Goal: Task Accomplishment & Management: Use online tool/utility

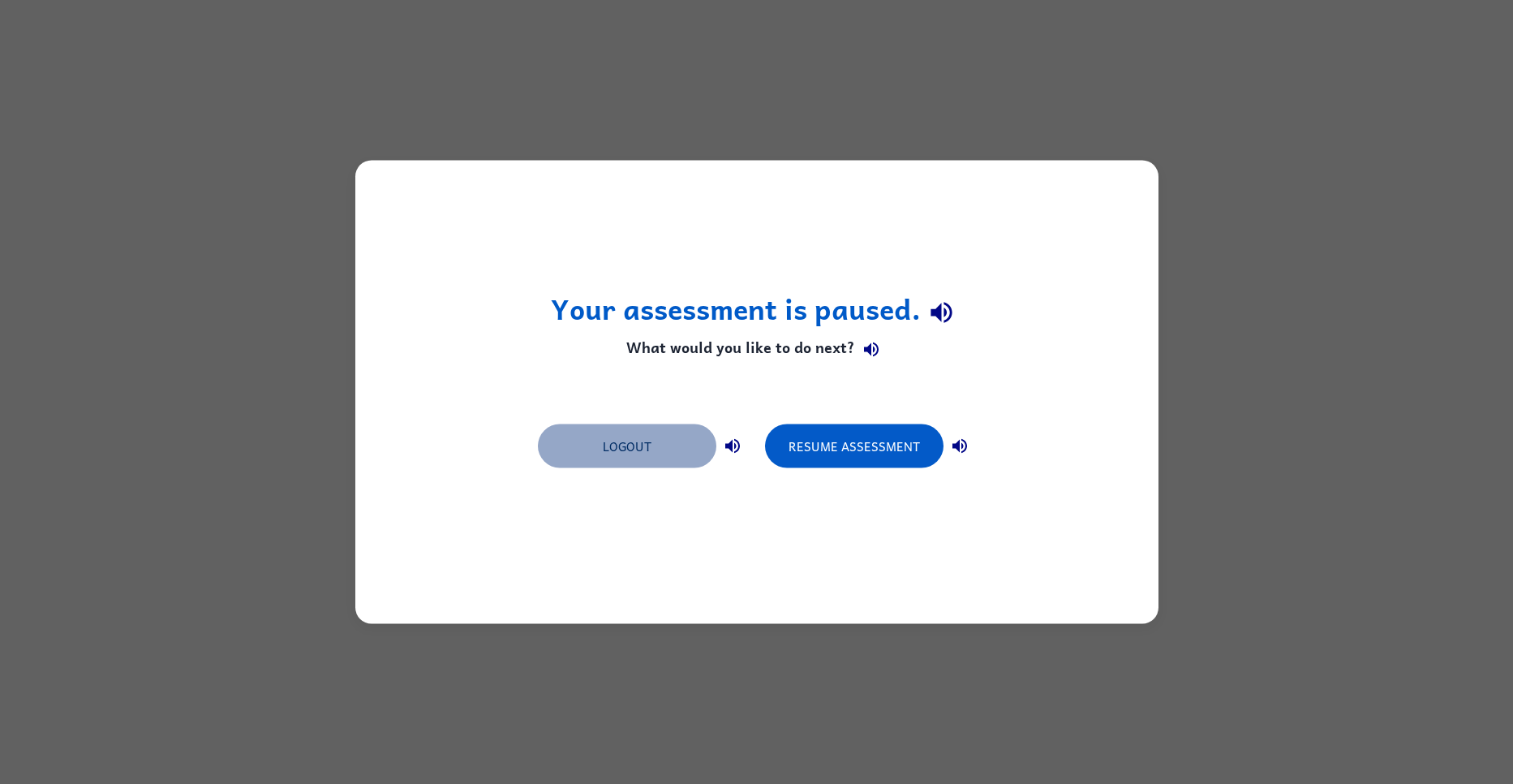
click at [654, 462] on button "Logout" at bounding box center [627, 447] width 178 height 44
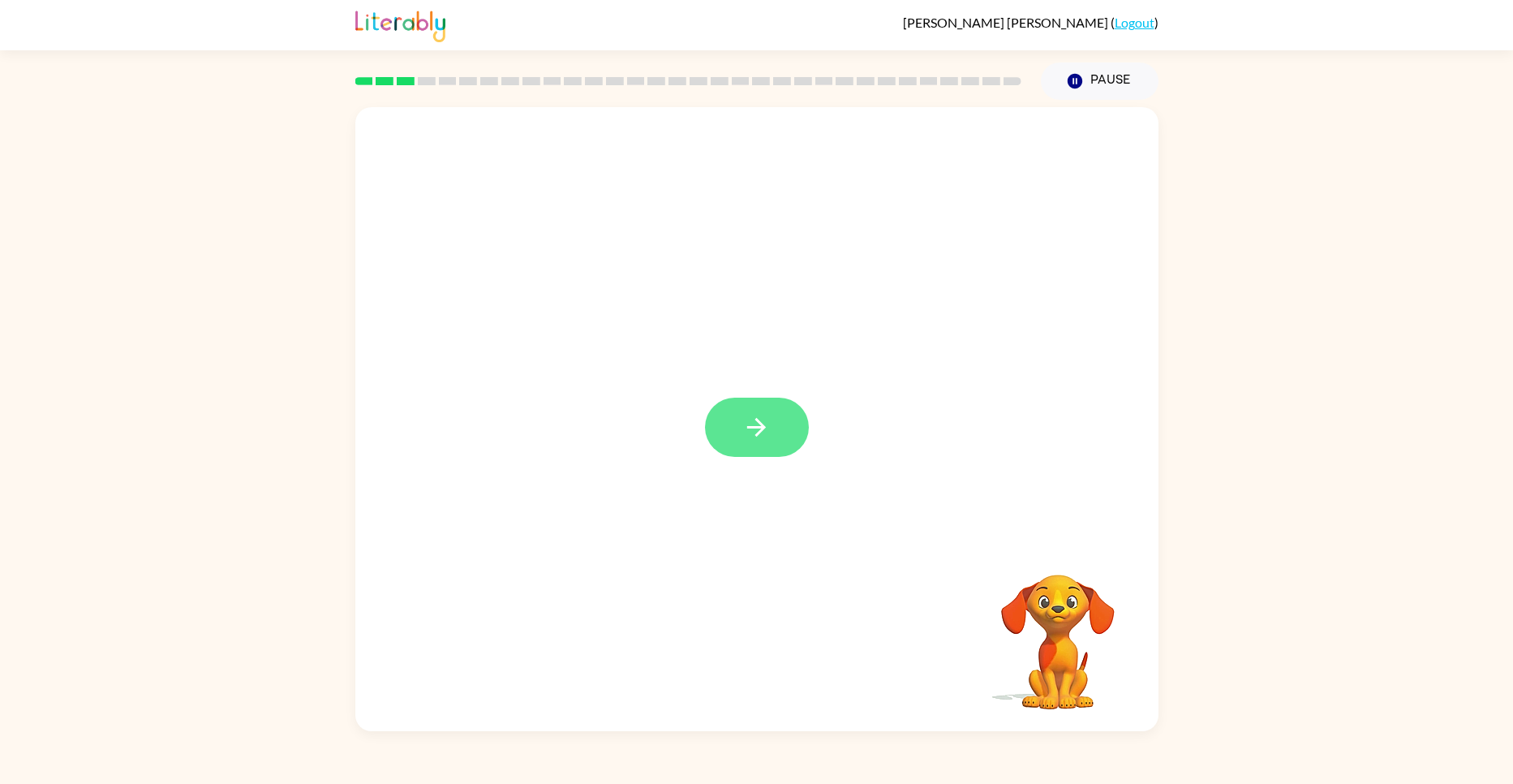
click at [759, 427] on icon "button" at bounding box center [756, 427] width 18 height 18
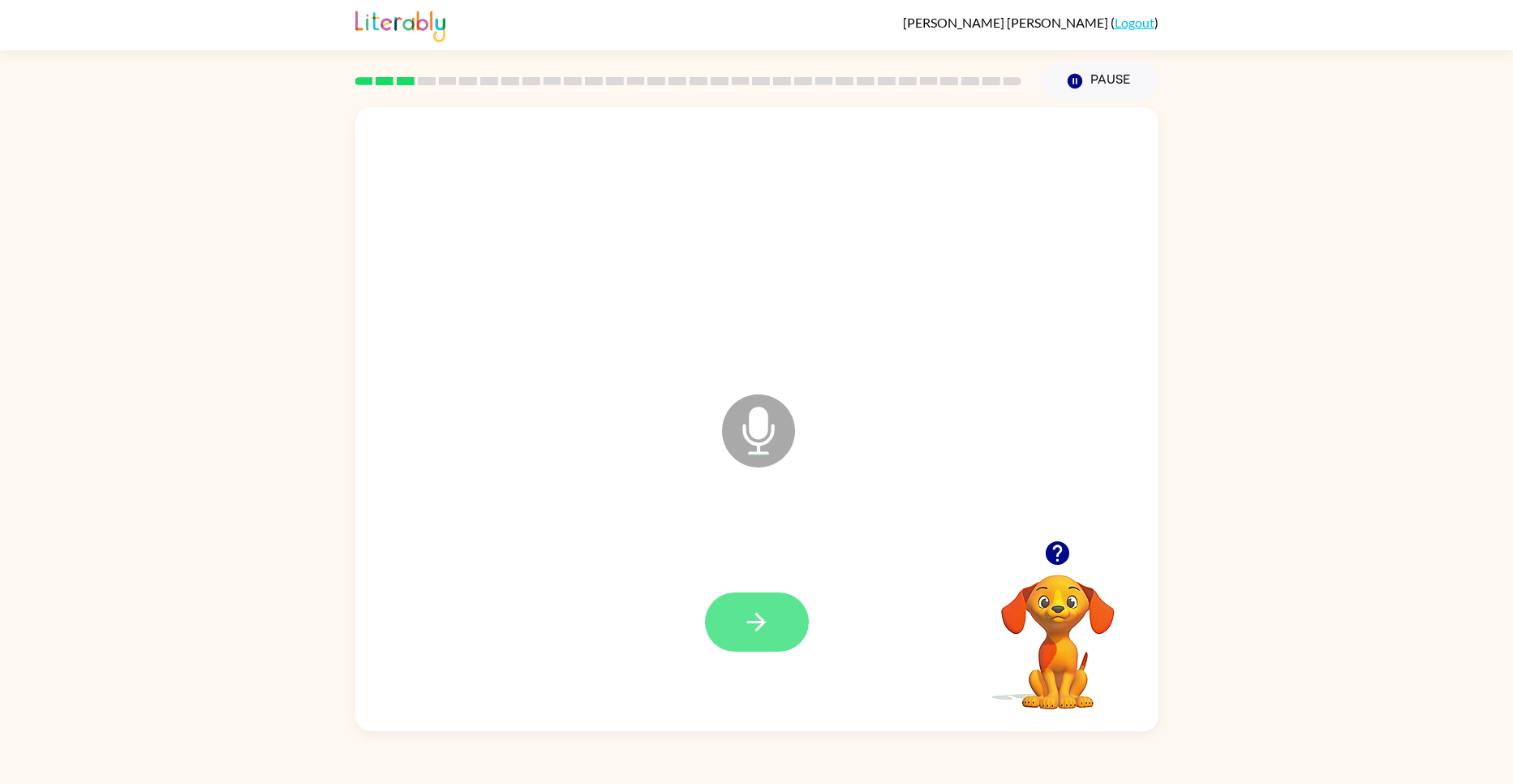
click at [770, 617] on icon "button" at bounding box center [756, 622] width 29 height 29
click at [768, 631] on icon "button" at bounding box center [756, 622] width 29 height 29
click at [759, 620] on icon "button" at bounding box center [756, 621] width 18 height 18
click at [755, 646] on button "button" at bounding box center [756, 622] width 104 height 59
click at [769, 604] on button "button" at bounding box center [756, 622] width 104 height 59
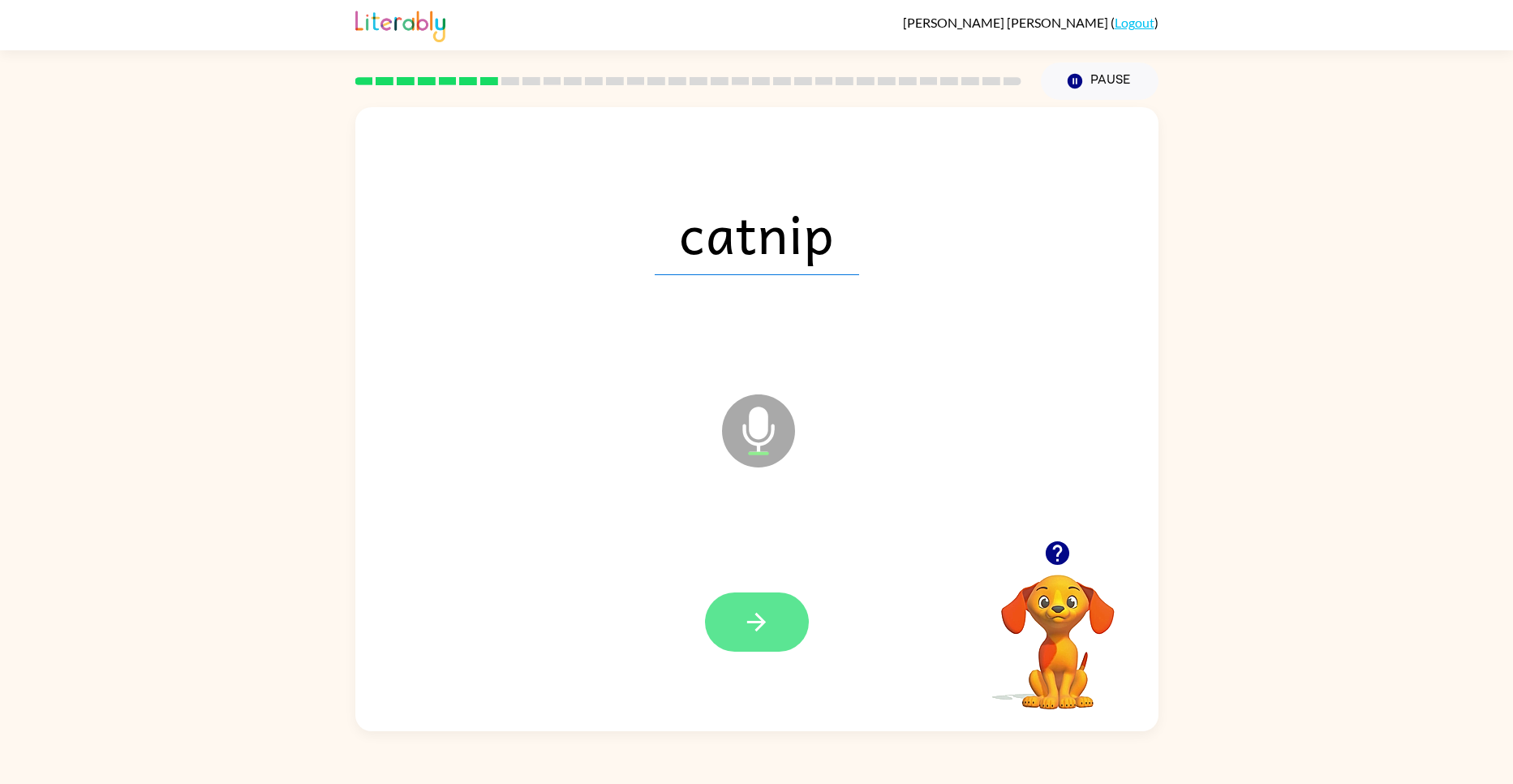
click at [753, 648] on button "button" at bounding box center [756, 622] width 104 height 59
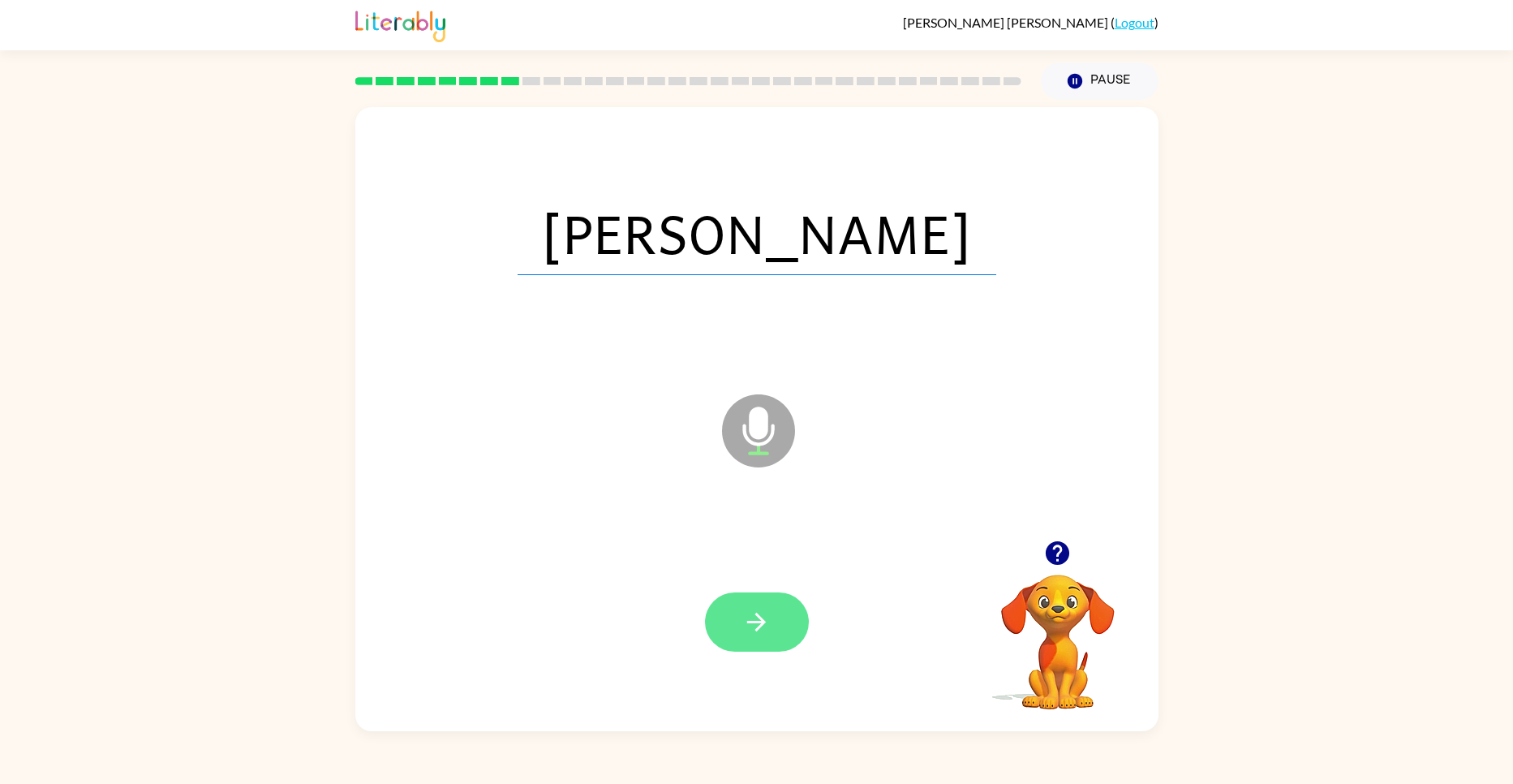
click at [763, 618] on icon "button" at bounding box center [756, 622] width 29 height 29
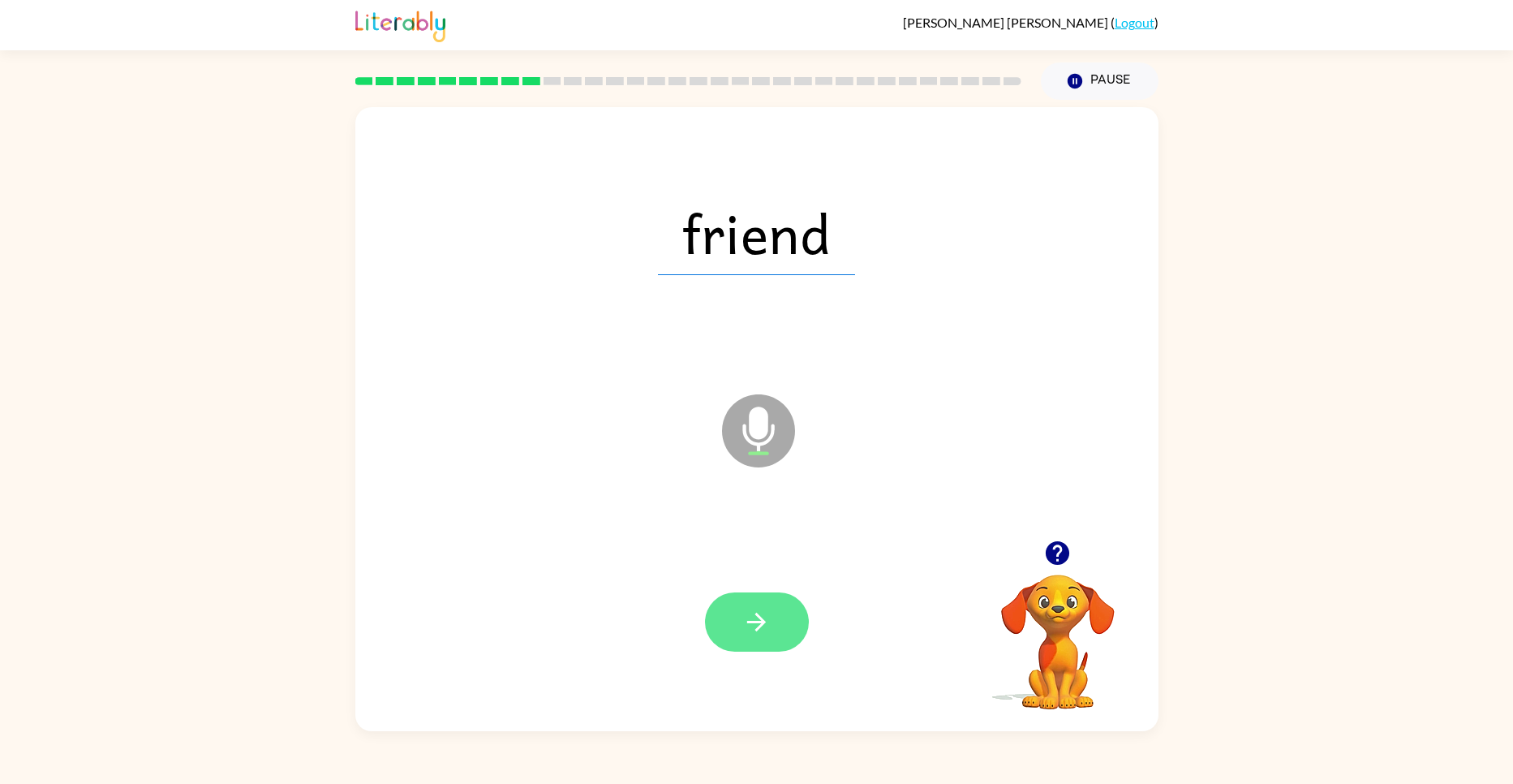
click at [777, 623] on button "button" at bounding box center [756, 622] width 104 height 59
click at [753, 622] on icon "button" at bounding box center [756, 621] width 18 height 18
click at [744, 627] on icon "button" at bounding box center [756, 622] width 29 height 29
click at [763, 619] on icon "button" at bounding box center [756, 621] width 18 height 18
click at [747, 615] on icon "button" at bounding box center [756, 622] width 29 height 29
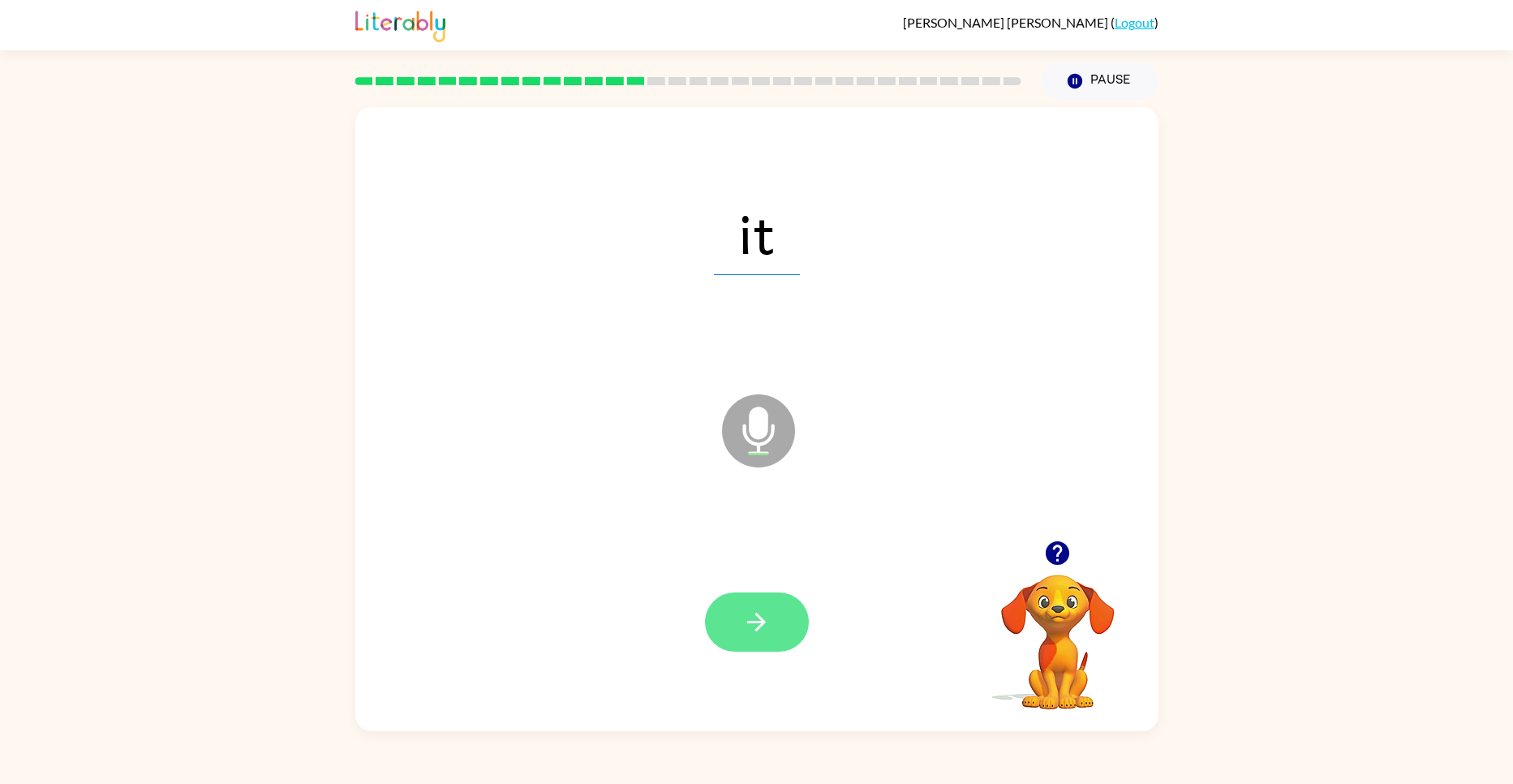
click at [751, 620] on icon "button" at bounding box center [756, 621] width 18 height 18
click at [747, 610] on icon "button" at bounding box center [756, 622] width 29 height 29
click at [754, 639] on button "button" at bounding box center [756, 622] width 104 height 59
click at [765, 611] on icon "button" at bounding box center [756, 622] width 29 height 29
click at [754, 603] on button "button" at bounding box center [756, 622] width 104 height 59
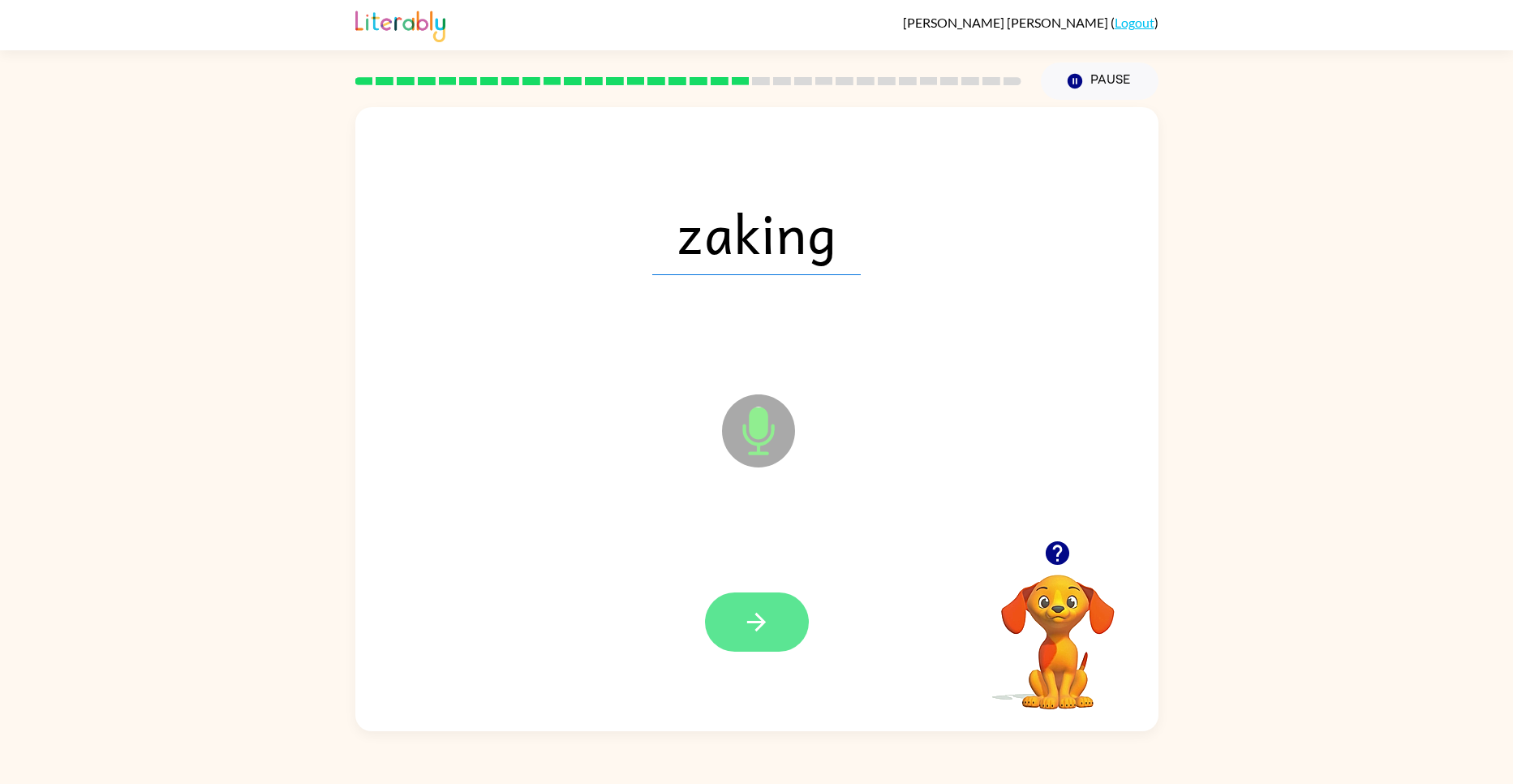
click at [734, 620] on button "button" at bounding box center [756, 622] width 104 height 59
click at [766, 623] on icon "button" at bounding box center [756, 622] width 29 height 29
click at [775, 632] on button "button" at bounding box center [756, 622] width 104 height 59
click at [768, 648] on button "button" at bounding box center [756, 622] width 104 height 59
click at [753, 631] on icon "button" at bounding box center [756, 622] width 29 height 29
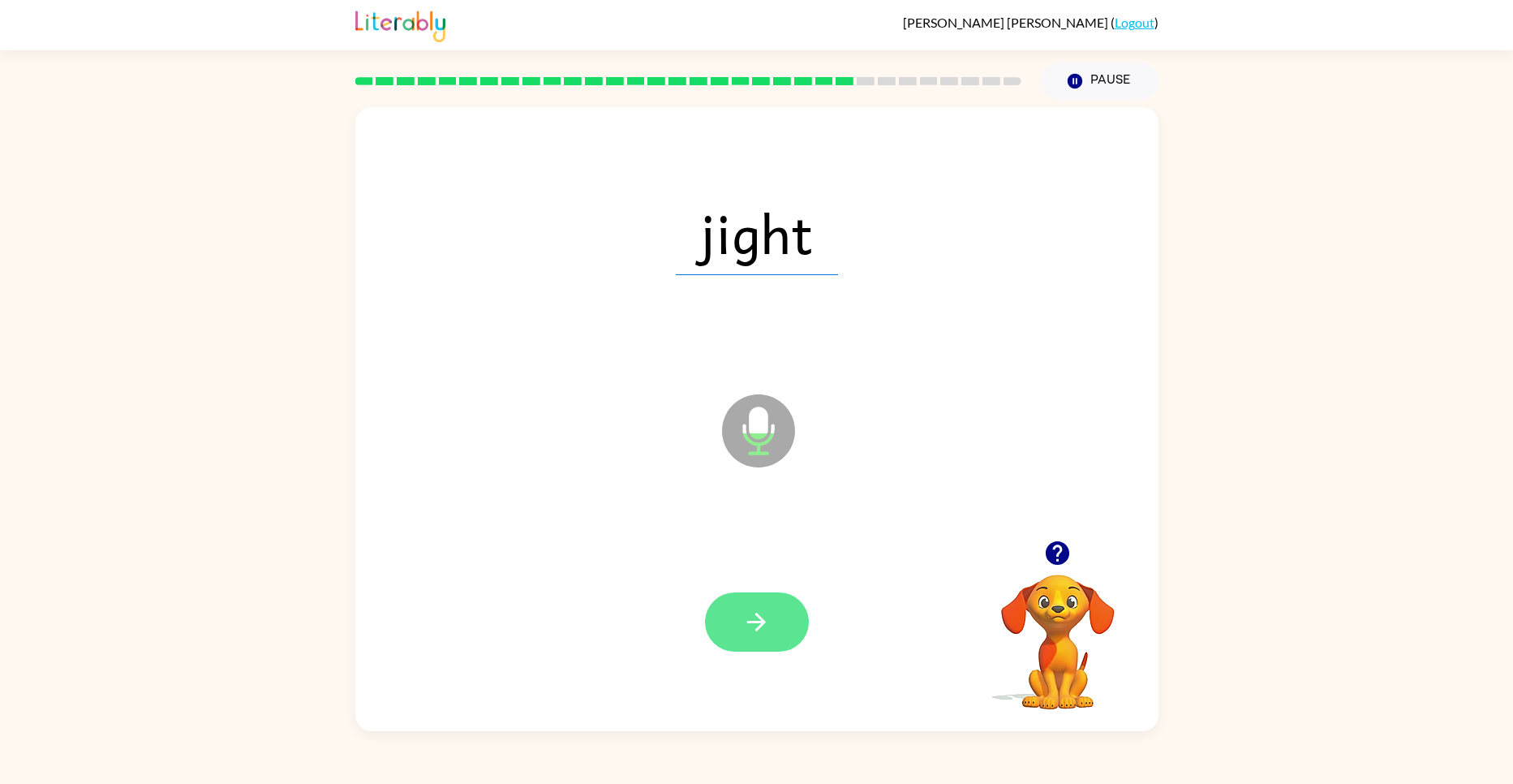
click at [751, 611] on icon "button" at bounding box center [756, 622] width 29 height 29
click at [771, 631] on button "button" at bounding box center [756, 622] width 104 height 59
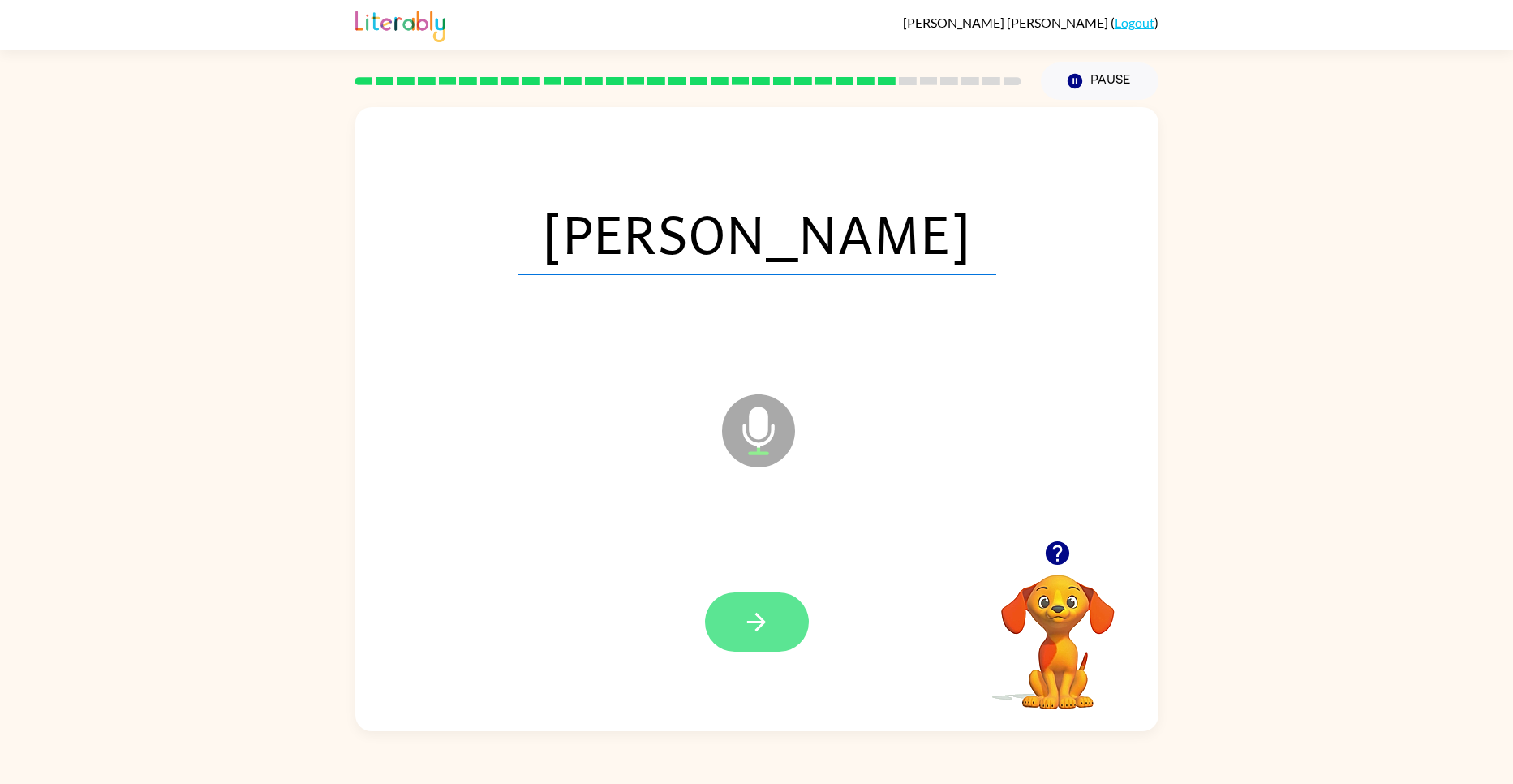
click at [741, 592] on button "button" at bounding box center [756, 622] width 104 height 59
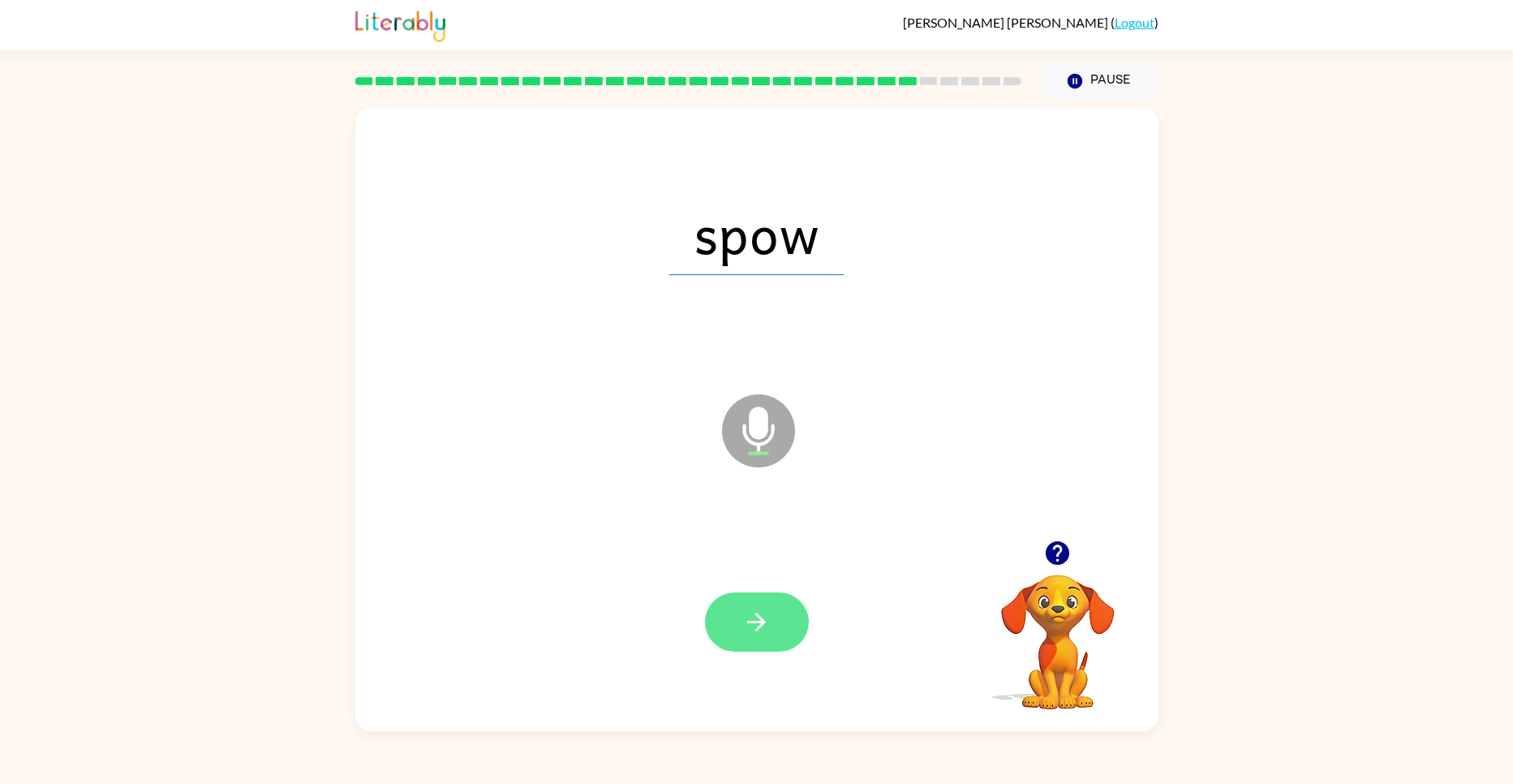
click at [770, 627] on icon "button" at bounding box center [756, 622] width 29 height 29
click at [755, 604] on button "button" at bounding box center [756, 622] width 104 height 59
click at [769, 636] on button "button" at bounding box center [756, 622] width 104 height 59
click at [774, 620] on button "button" at bounding box center [756, 622] width 104 height 59
click at [755, 604] on button "button" at bounding box center [756, 622] width 104 height 59
